Goal: Information Seeking & Learning: Learn about a topic

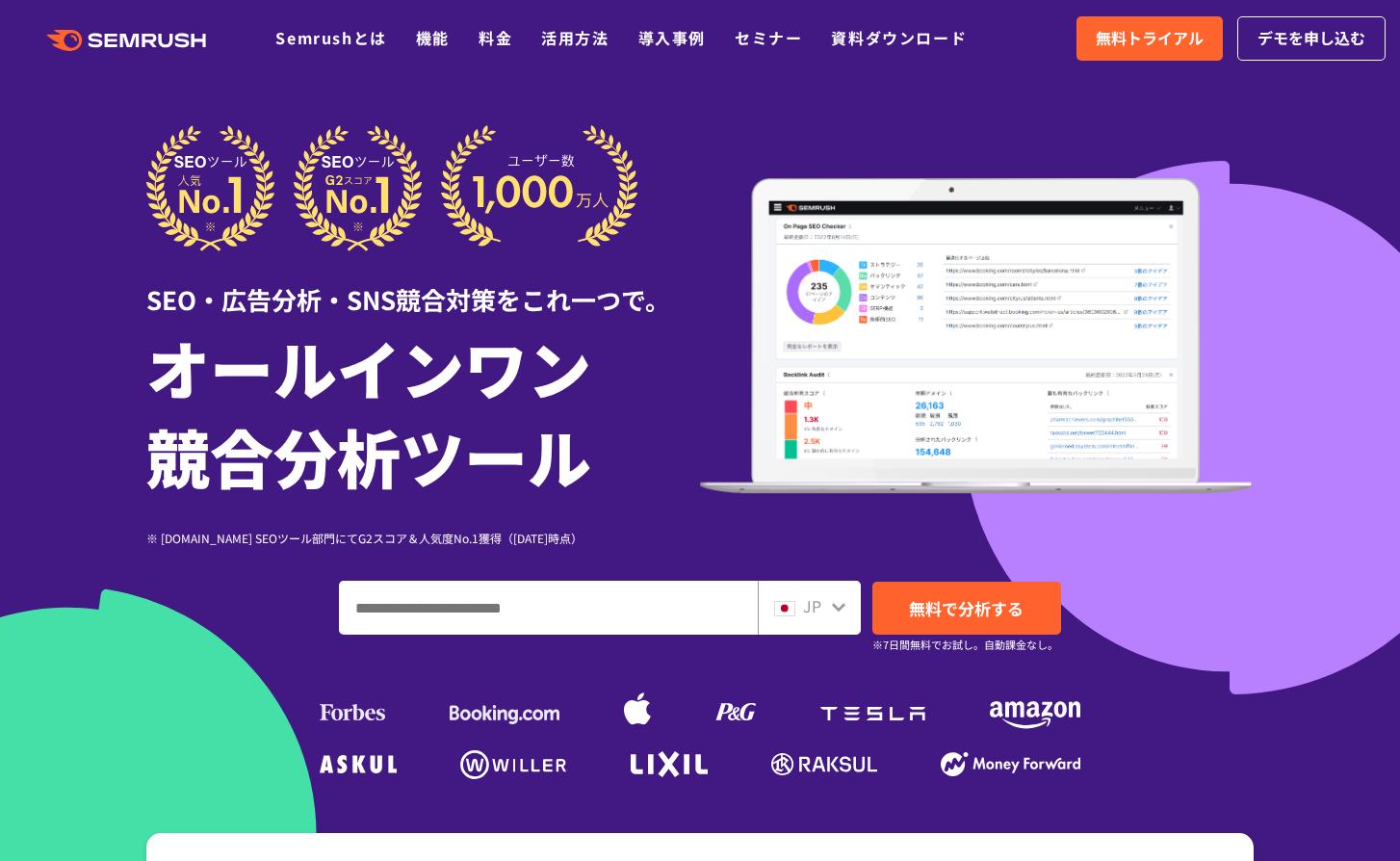
click at [482, 611] on input "ドメイン、キーワードまたはURLを入力してください" at bounding box center [548, 607] width 417 height 52
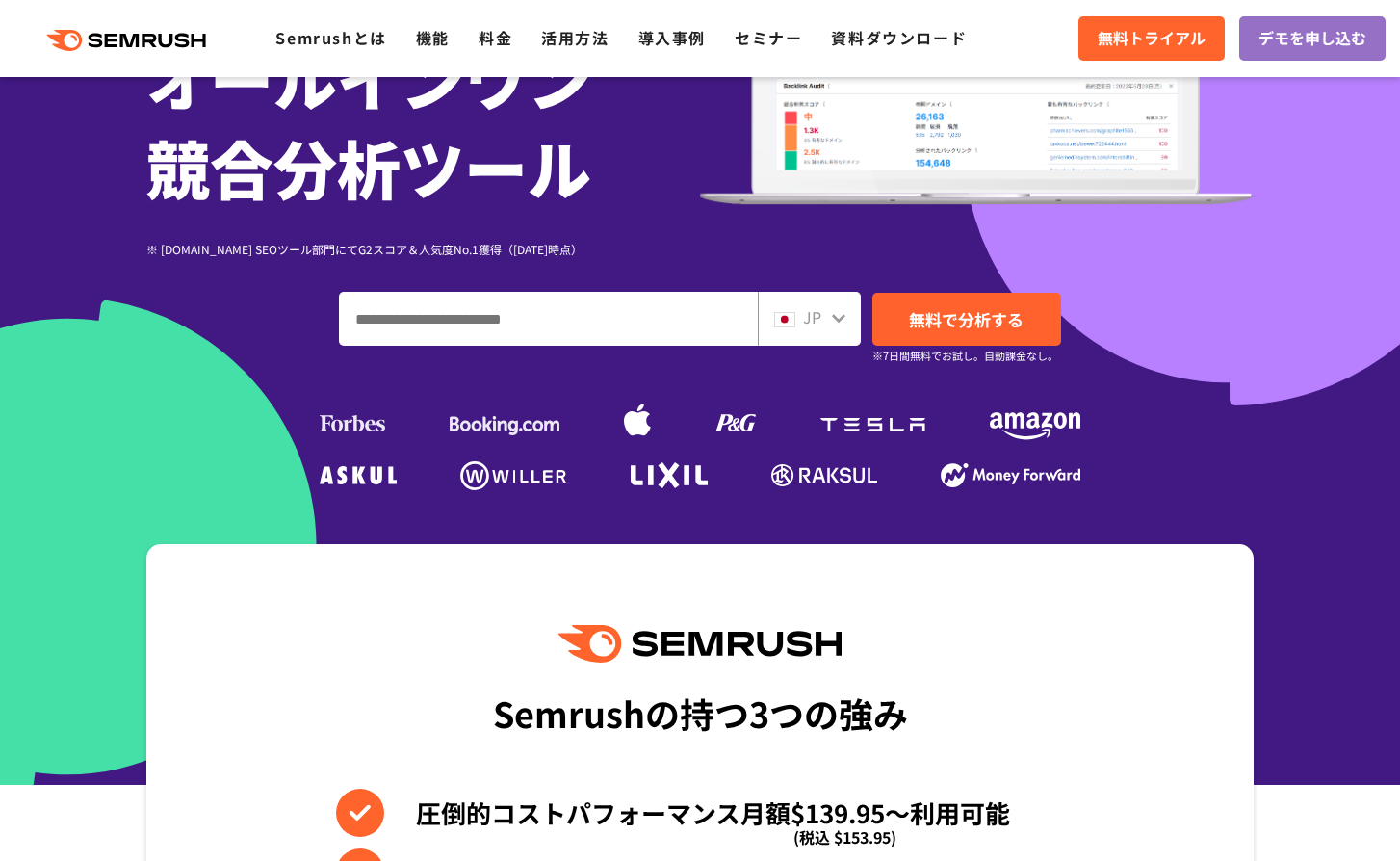
scroll to position [193, 0]
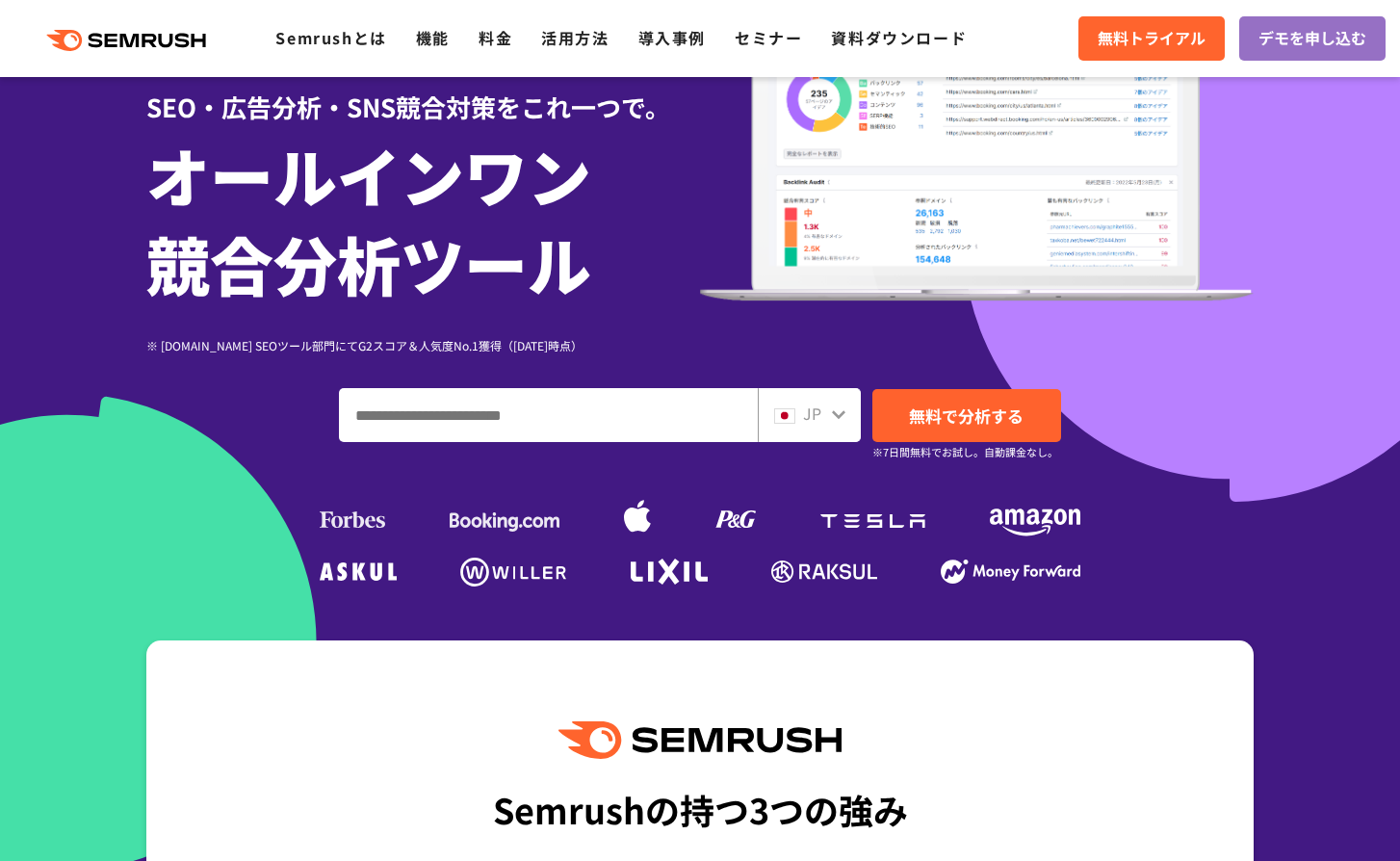
click at [538, 417] on input "ドメイン、キーワードまたはURLを入力してください" at bounding box center [548, 415] width 417 height 52
type input "******"
click at [959, 411] on span "無料で分析する" at bounding box center [966, 416] width 115 height 24
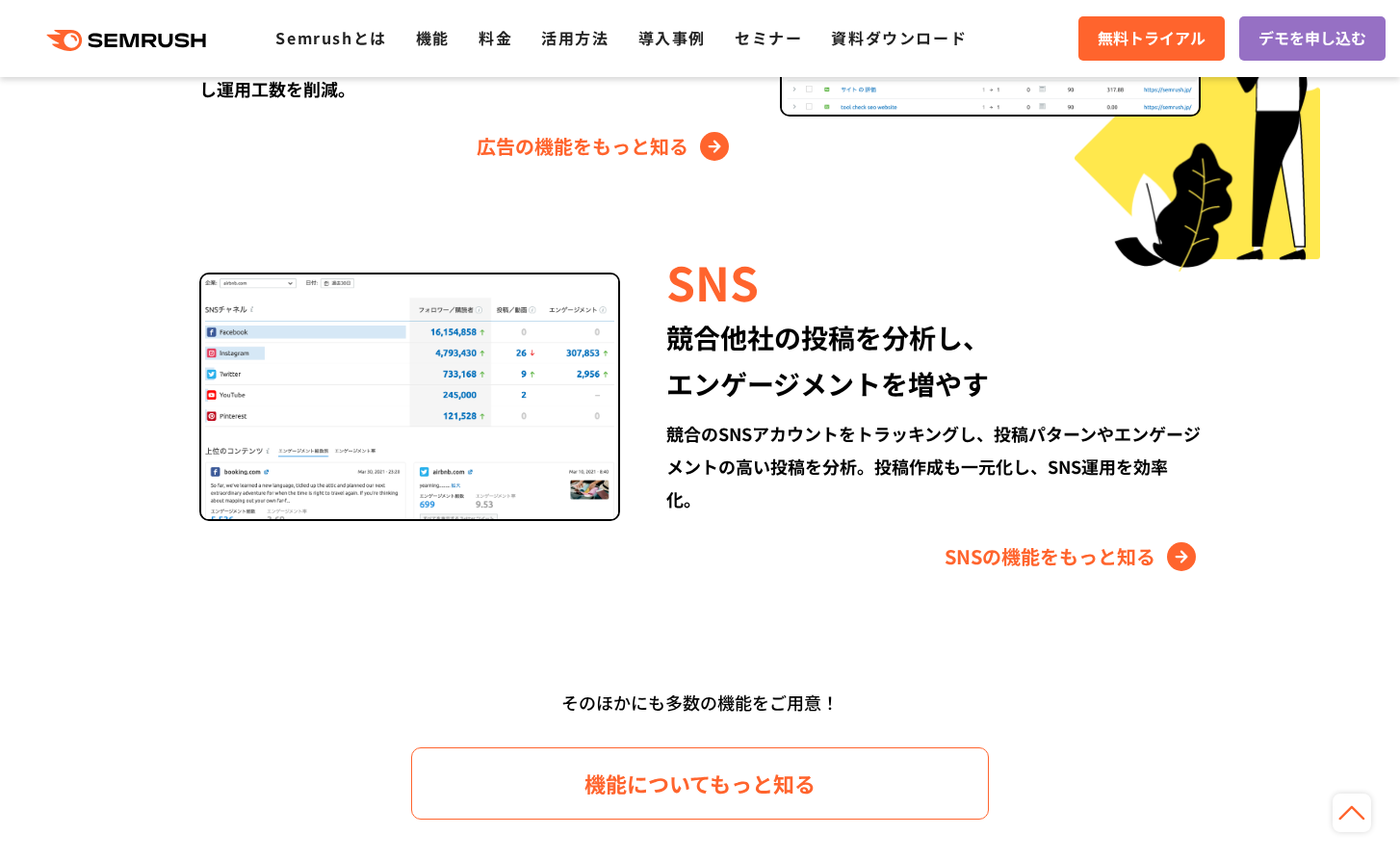
scroll to position [3081, 0]
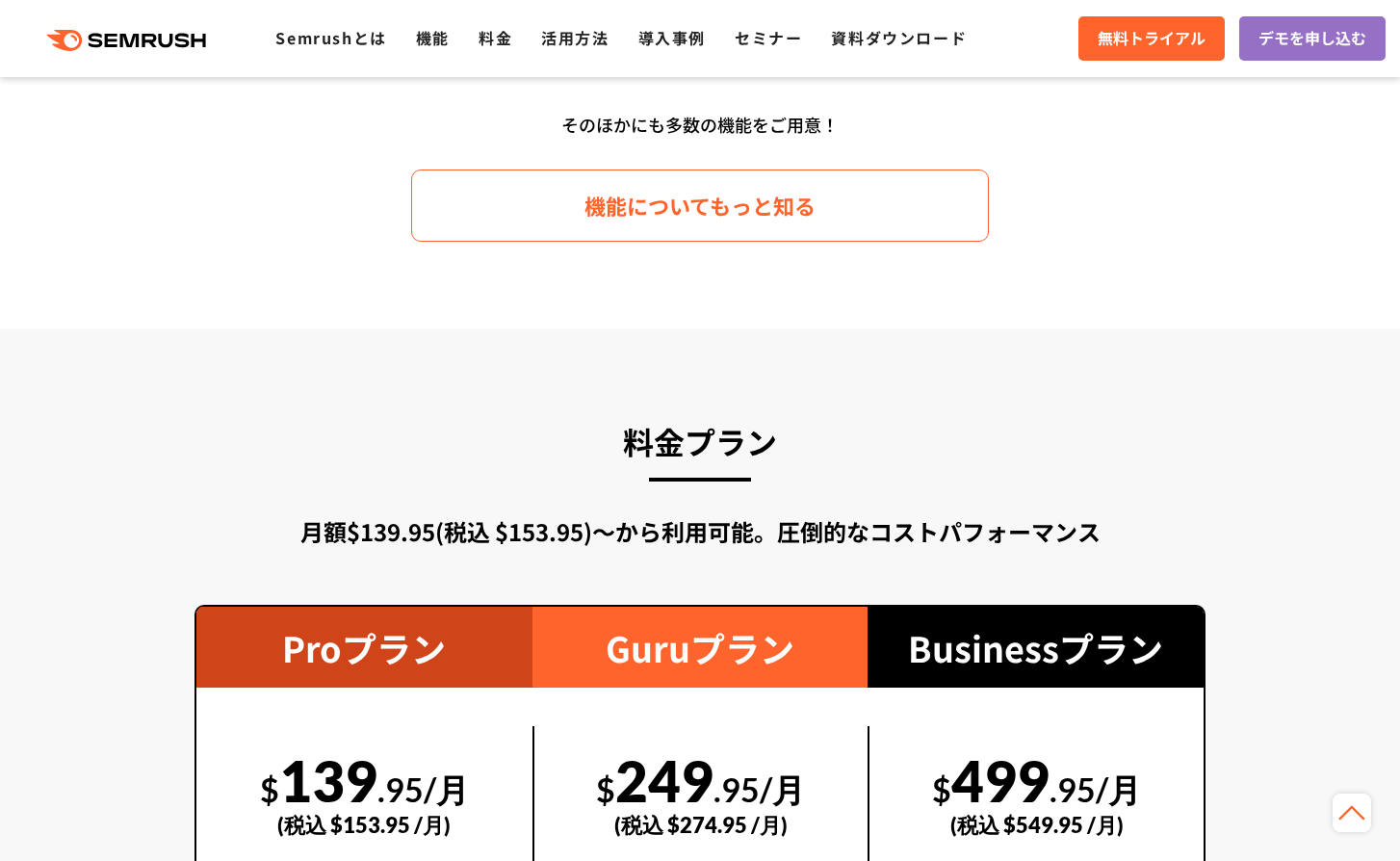
drag, startPoint x: 317, startPoint y: 164, endPoint x: 201, endPoint y: 244, distance: 140.9
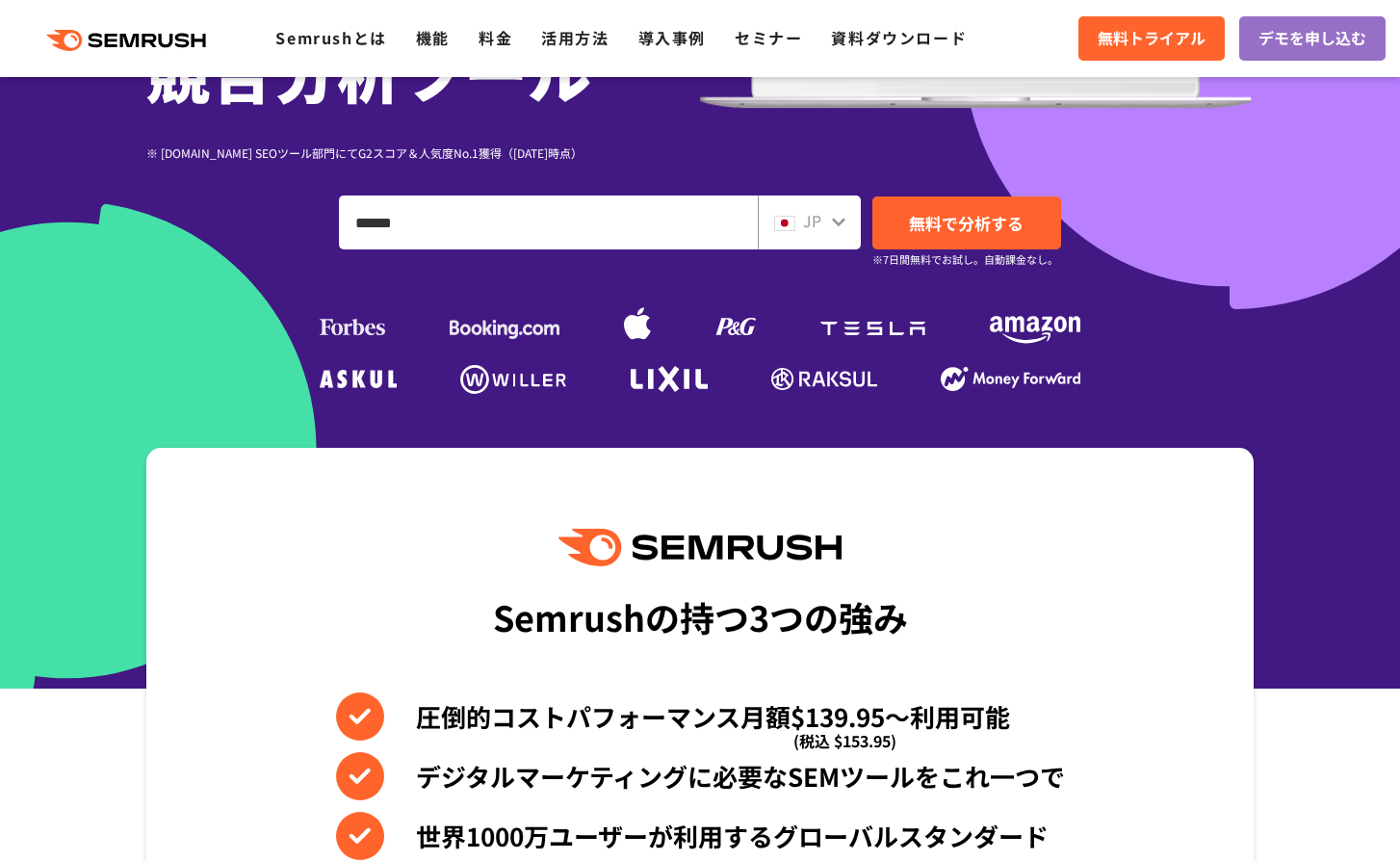
scroll to position [0, 0]
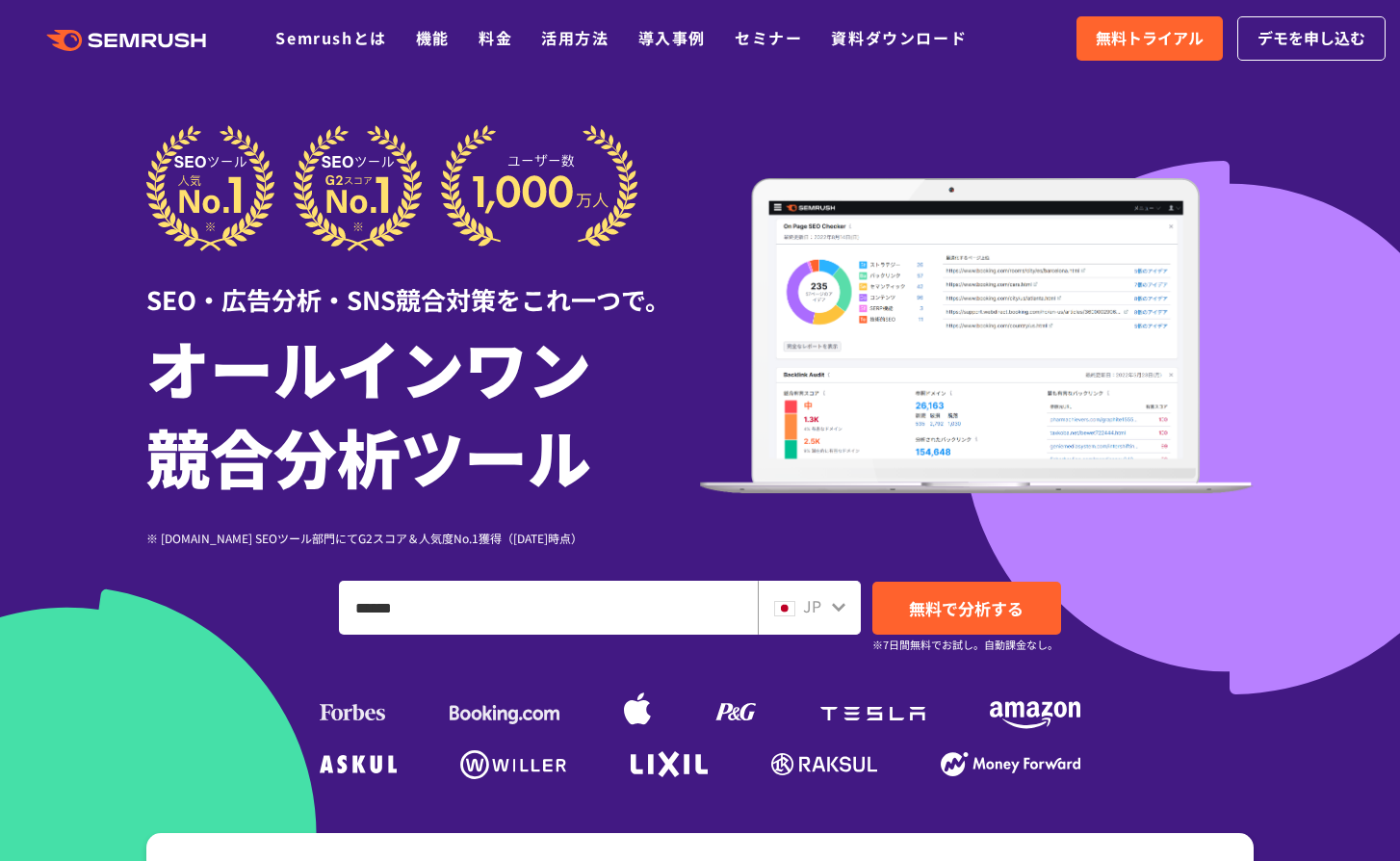
click at [124, 35] on polygon at bounding box center [132, 40] width 20 height 14
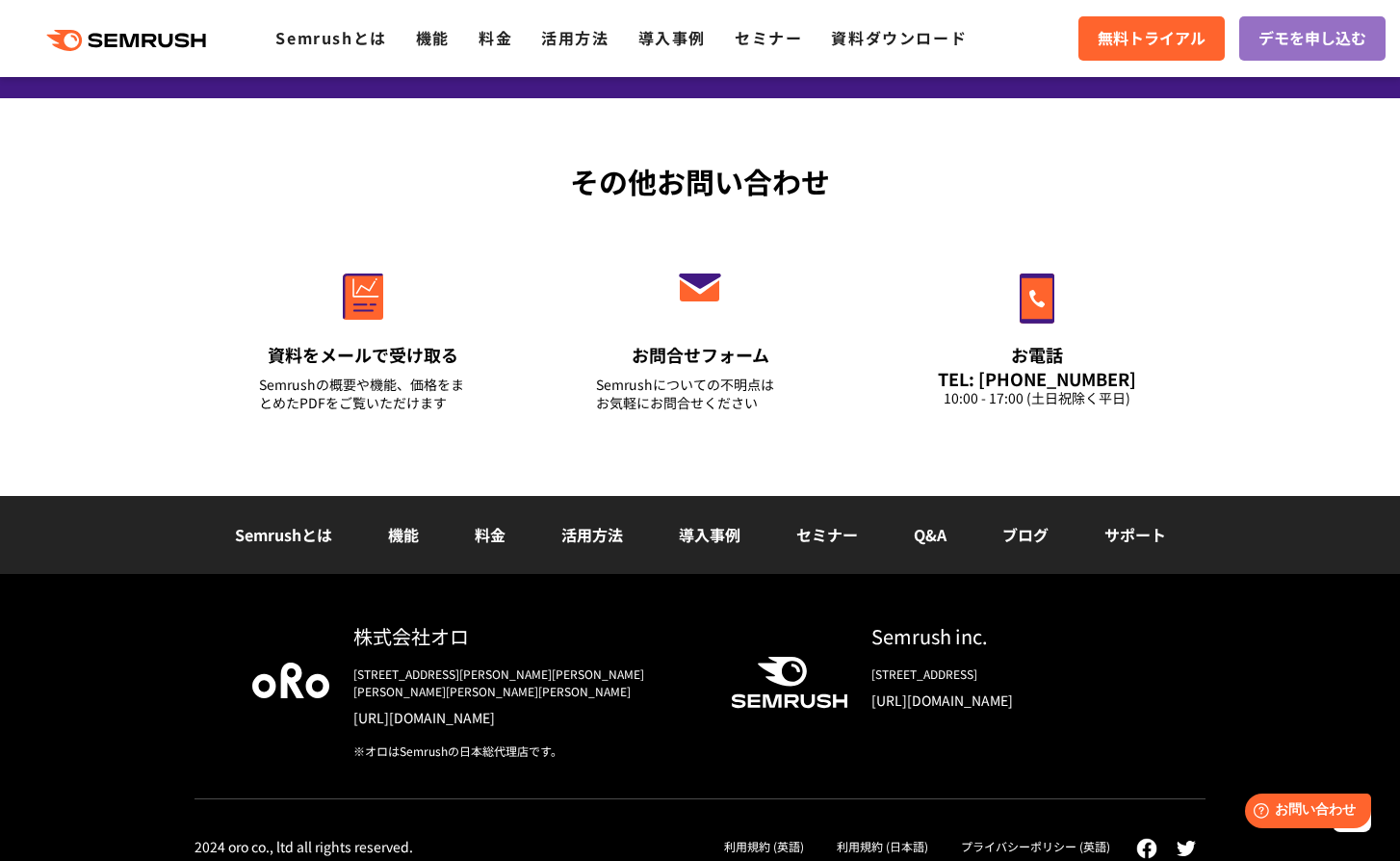
scroll to position [6176, 0]
